Goal: Find specific page/section: Find specific page/section

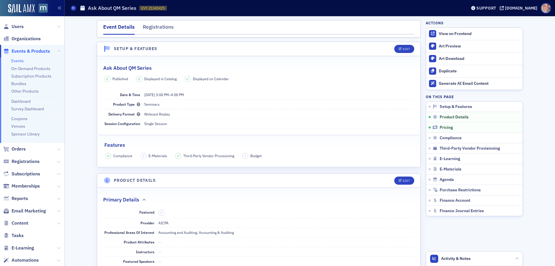
scroll to position [289, 0]
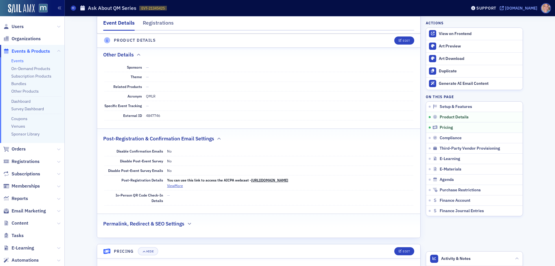
click at [527, 8] on div "[DOMAIN_NAME]" at bounding box center [521, 7] width 32 height 5
click at [17, 59] on link "Events" at bounding box center [17, 60] width 12 height 5
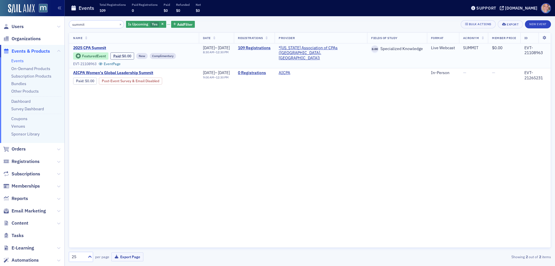
type input "summit"
click at [91, 48] on span "2025 CPA Summit" at bounding box center [121, 47] width 97 height 5
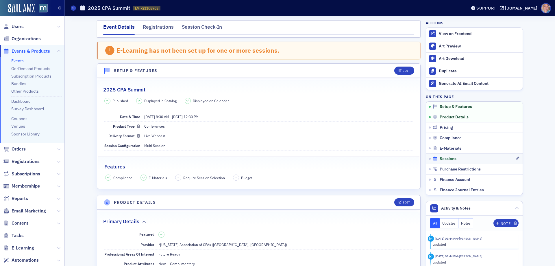
click at [491, 156] on div "Sessions" at bounding box center [474, 158] width 82 height 5
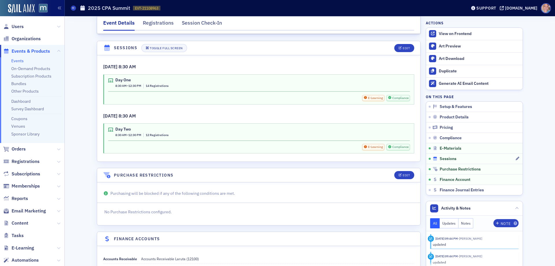
scroll to position [881, 0]
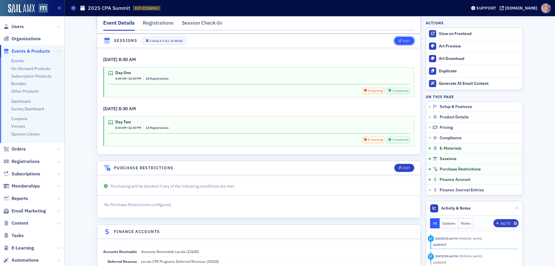
click at [406, 41] on div "Edit" at bounding box center [406, 40] width 7 height 3
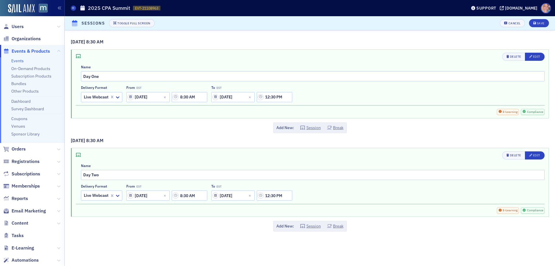
scroll to position [848, 0]
click at [536, 56] on div "Edit" at bounding box center [536, 56] width 7 height 3
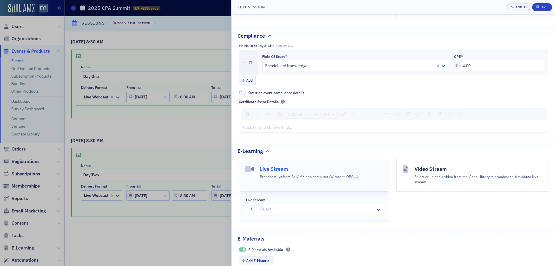
scroll to position [185, 0]
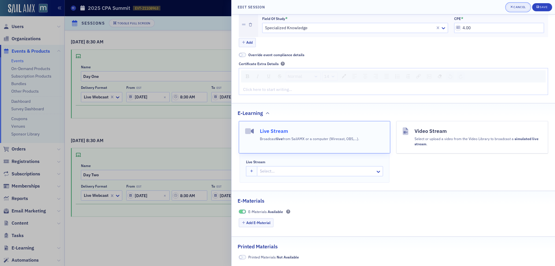
click at [520, 5] on button "Cancel" at bounding box center [518, 7] width 24 height 8
